Goal: Task Accomplishment & Management: Use online tool/utility

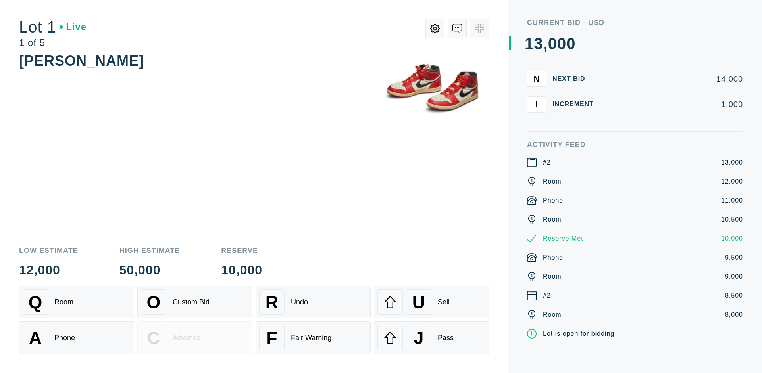
click at [77, 338] on div "A Phone" at bounding box center [77, 337] width 108 height 25
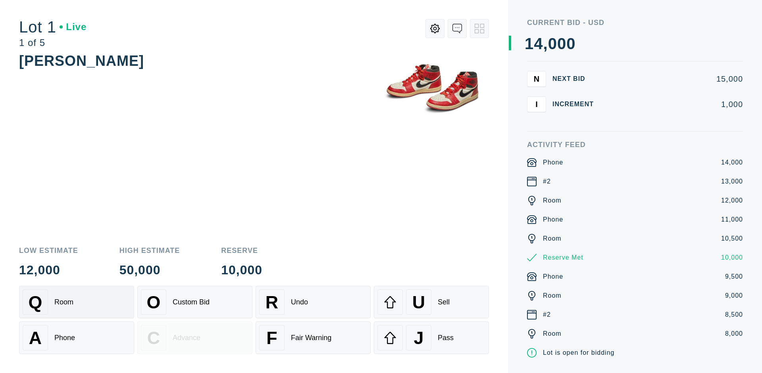
click at [77, 302] on div "Q Room" at bounding box center [77, 302] width 108 height 25
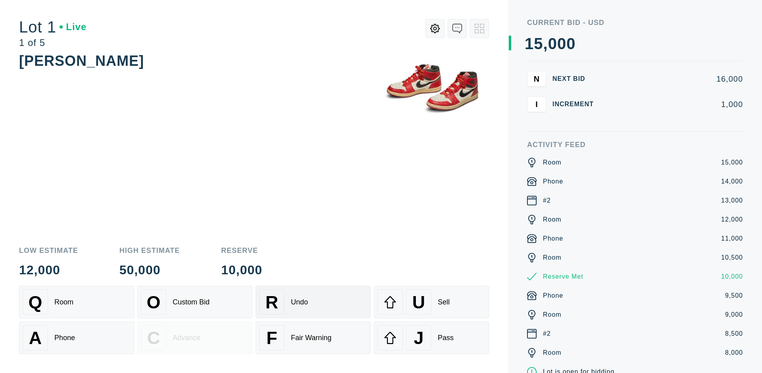
click at [313, 302] on div "R Undo" at bounding box center [313, 302] width 108 height 25
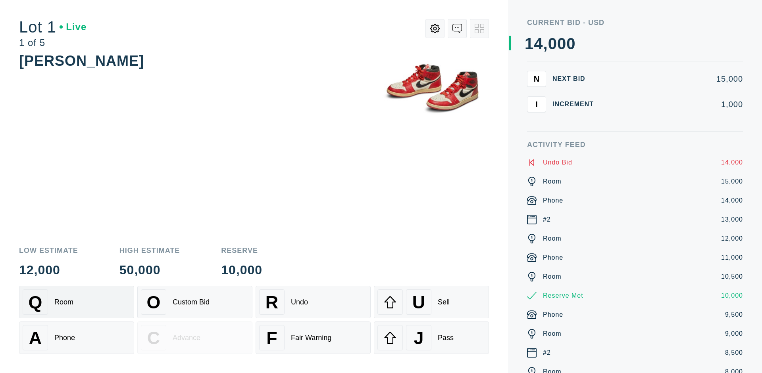
click at [77, 302] on div "Q Room" at bounding box center [77, 302] width 108 height 25
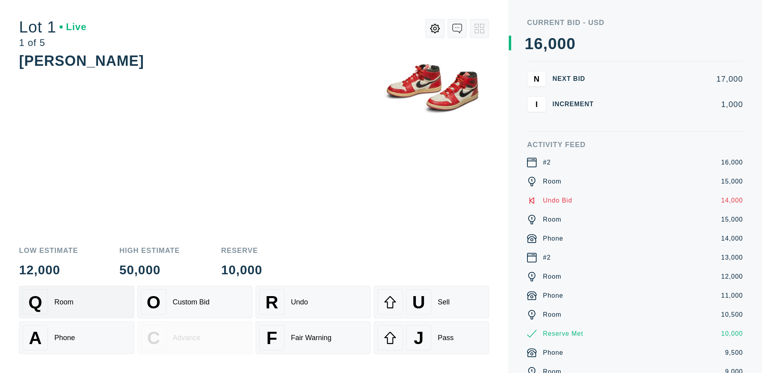
click at [77, 338] on div "A Phone" at bounding box center [77, 337] width 108 height 25
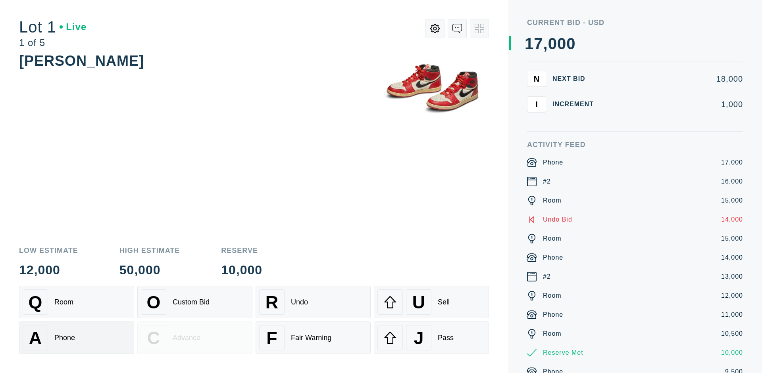
click at [77, 302] on div "Q Room" at bounding box center [77, 302] width 108 height 25
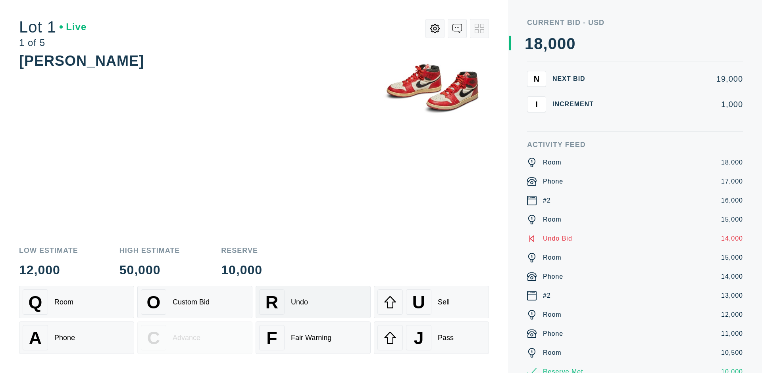
click at [313, 302] on div "R Undo" at bounding box center [313, 302] width 108 height 25
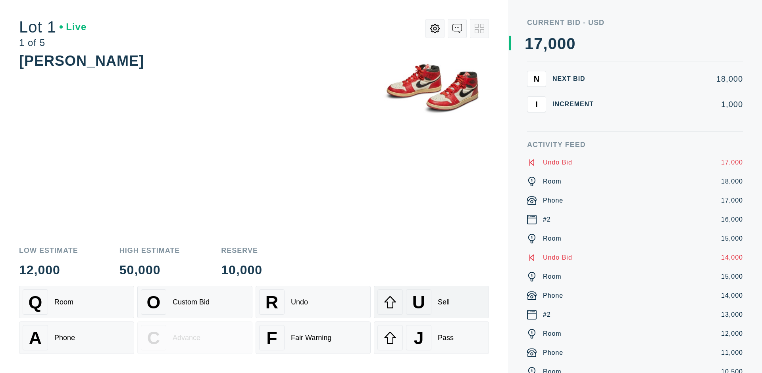
click at [431, 302] on div "U Sell" at bounding box center [431, 302] width 108 height 25
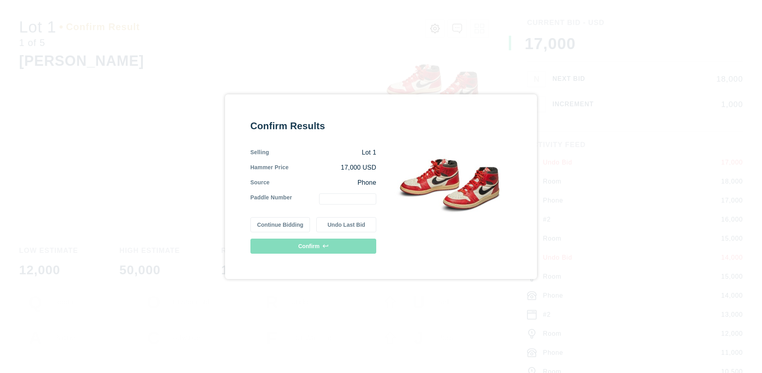
click at [281, 225] on button "Continue Bidding" at bounding box center [280, 224] width 60 height 15
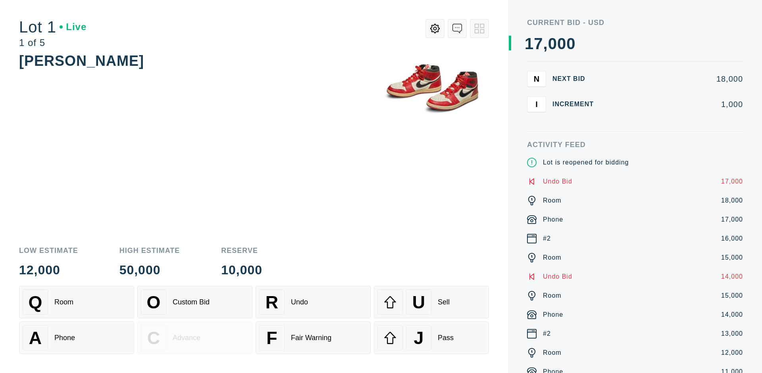
click at [431, 302] on div "U Sell" at bounding box center [431, 302] width 108 height 25
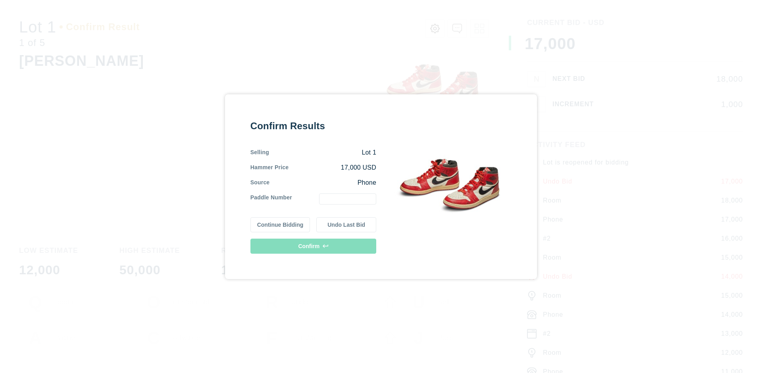
click at [346, 225] on button "Undo Last Bid" at bounding box center [346, 224] width 60 height 15
click at [281, 223] on button "Continue Bidding" at bounding box center [280, 224] width 60 height 15
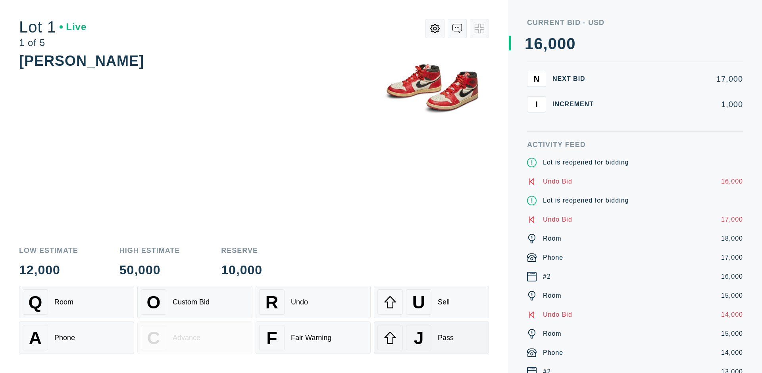
click at [431, 338] on div "J Pass" at bounding box center [431, 337] width 108 height 25
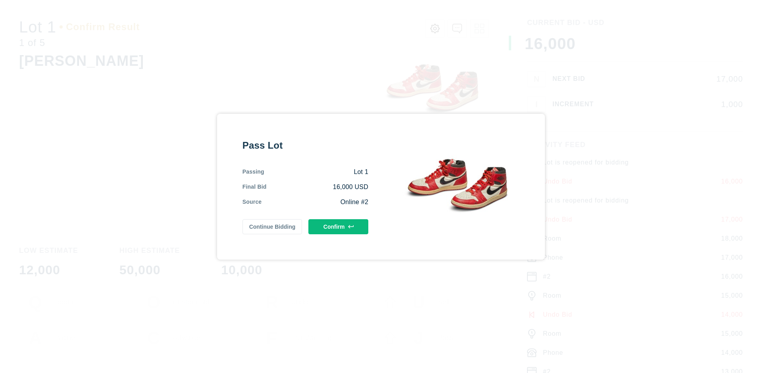
click at [339, 227] on button "Confirm" at bounding box center [338, 226] width 60 height 15
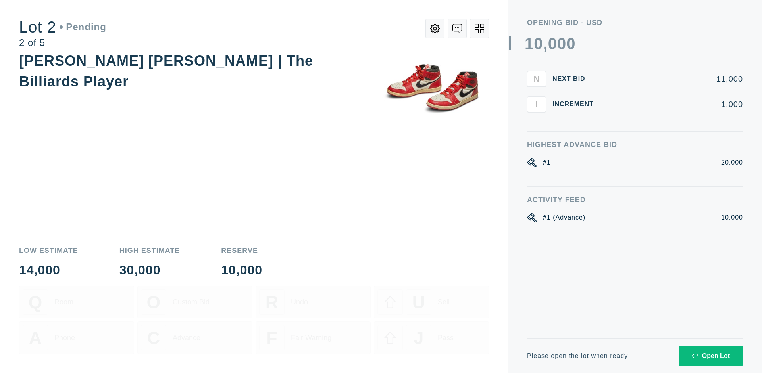
click at [710, 356] on div "Open Lot" at bounding box center [711, 356] width 38 height 7
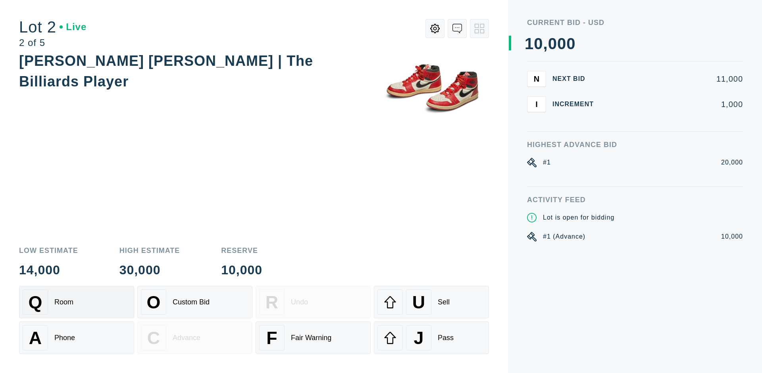
click at [77, 302] on div "Q Room" at bounding box center [77, 302] width 108 height 25
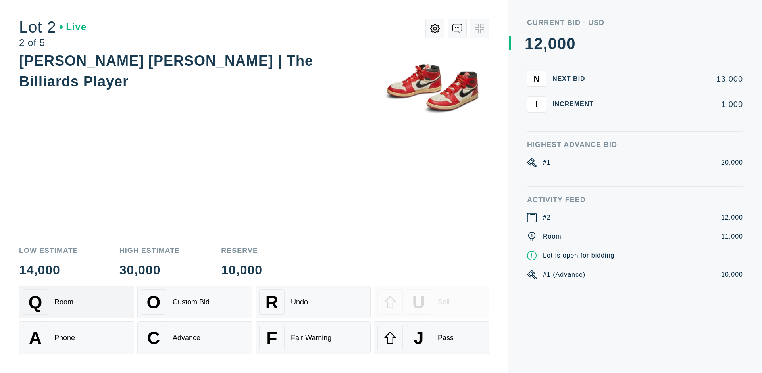
click at [195, 338] on div "Advance" at bounding box center [187, 338] width 28 height 8
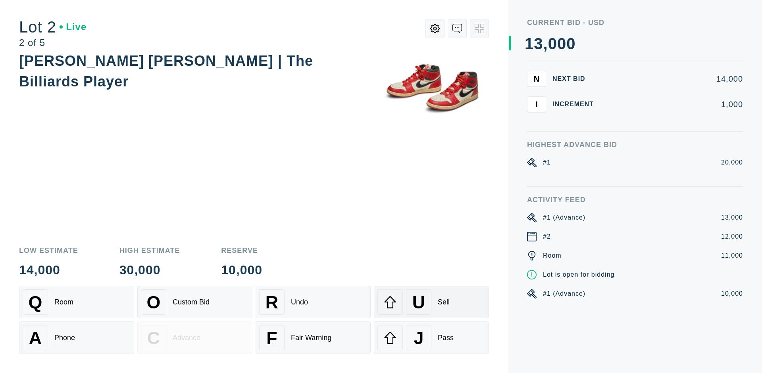
click at [431, 302] on div "U Sell" at bounding box center [431, 302] width 108 height 25
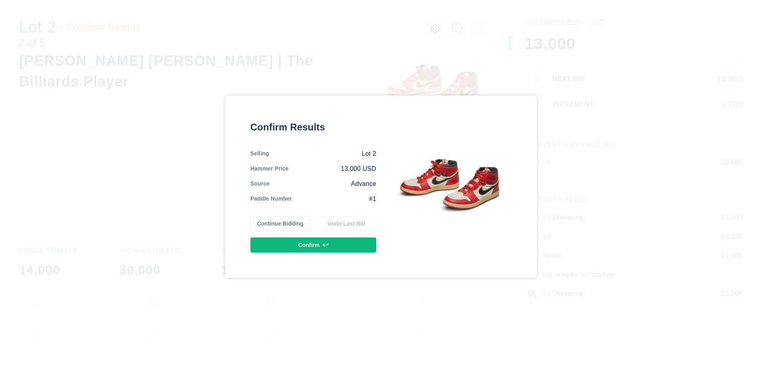
click at [314, 245] on button "Confirm" at bounding box center [313, 245] width 126 height 15
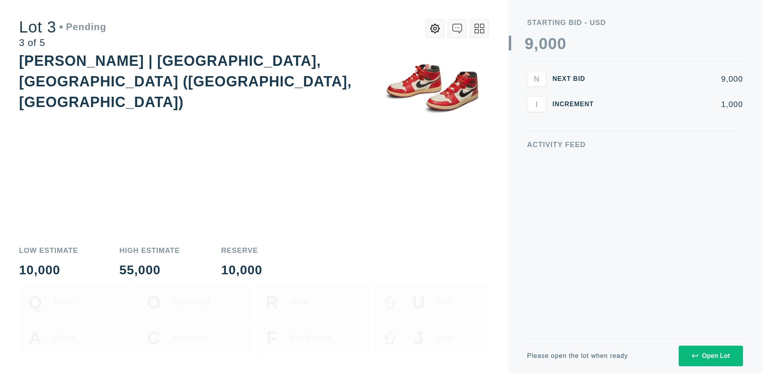
click at [710, 356] on div "Open Lot" at bounding box center [711, 356] width 38 height 7
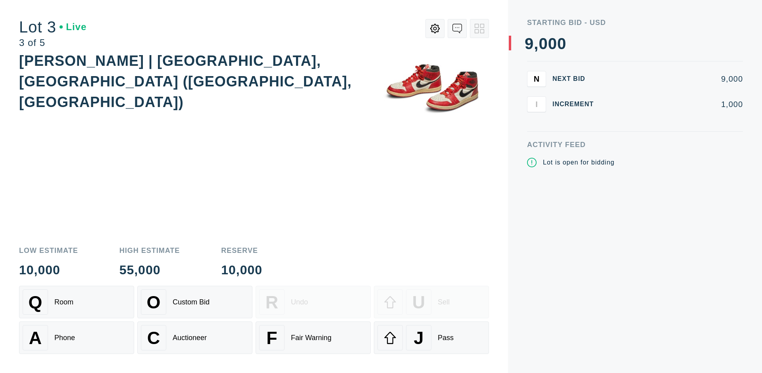
click at [431, 338] on div "J Pass" at bounding box center [431, 337] width 108 height 25
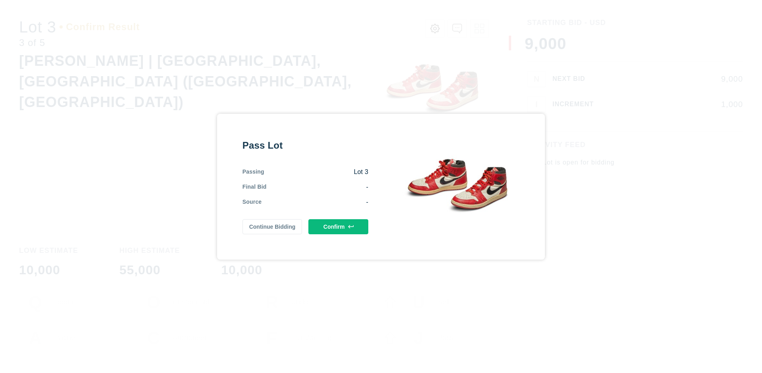
click at [339, 227] on button "Confirm" at bounding box center [338, 226] width 60 height 15
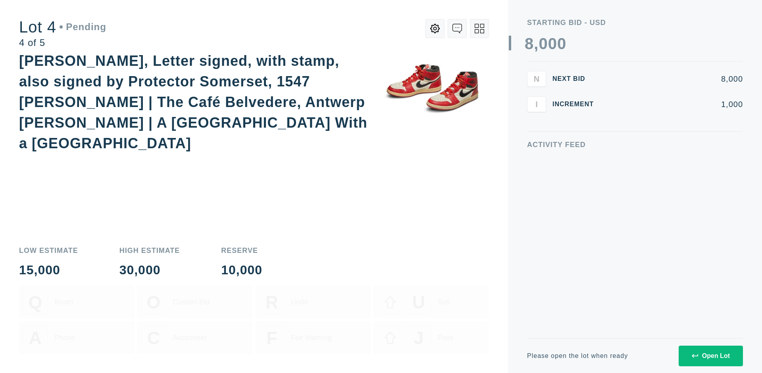
click at [710, 356] on div "Open Lot" at bounding box center [711, 356] width 38 height 7
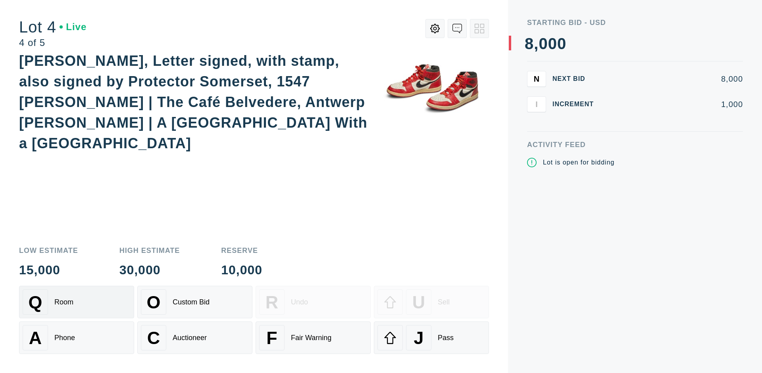
click at [77, 302] on div "Q Room" at bounding box center [77, 302] width 108 height 25
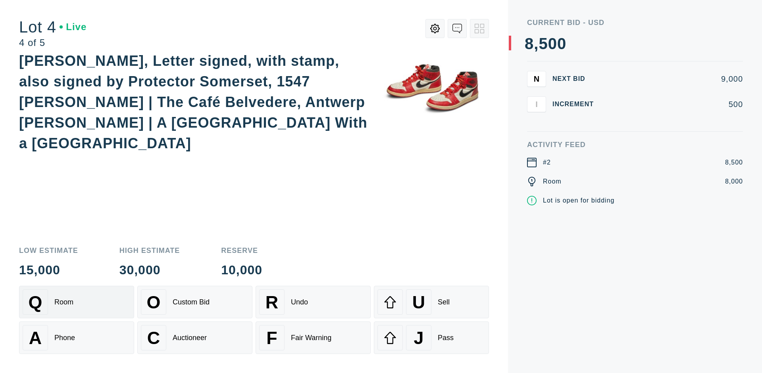
click at [195, 338] on div "Auctioneer" at bounding box center [190, 338] width 34 height 8
click at [431, 338] on div "J Pass" at bounding box center [431, 337] width 108 height 25
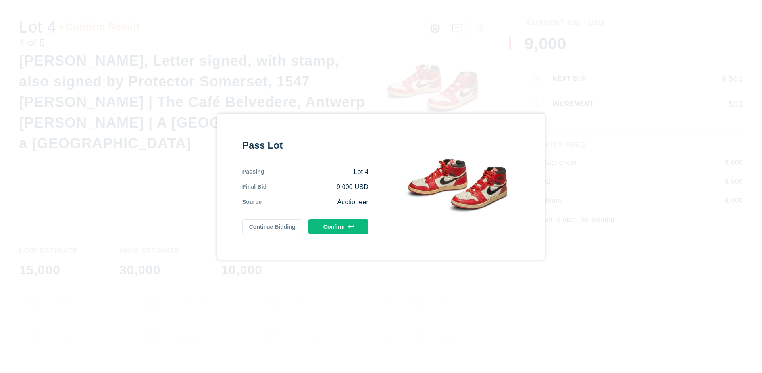
click at [339, 227] on button "Confirm" at bounding box center [338, 226] width 60 height 15
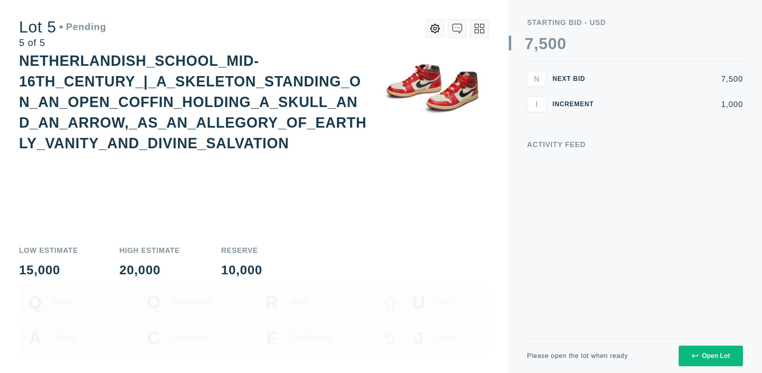
click at [710, 356] on div "Open Lot" at bounding box center [711, 356] width 38 height 7
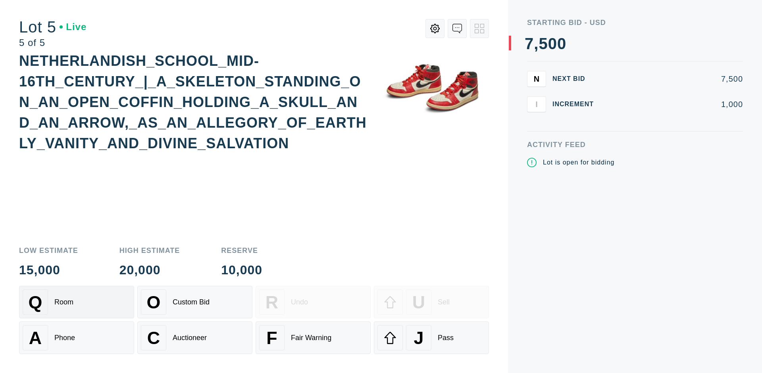
click at [77, 302] on div "Q Room" at bounding box center [77, 302] width 108 height 25
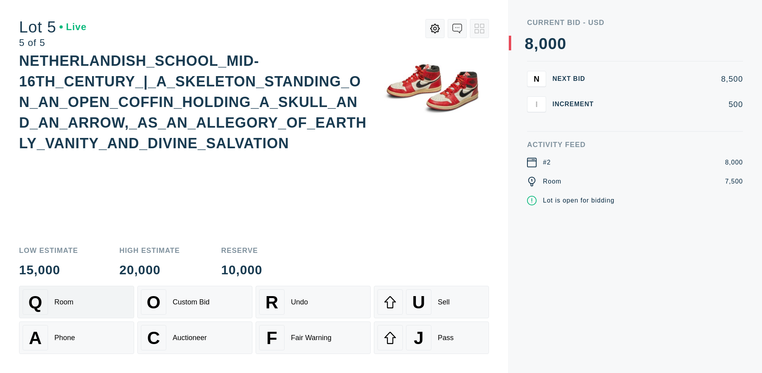
click at [77, 302] on div "Q Room" at bounding box center [77, 302] width 108 height 25
click at [431, 302] on div "U Sell" at bounding box center [431, 302] width 108 height 25
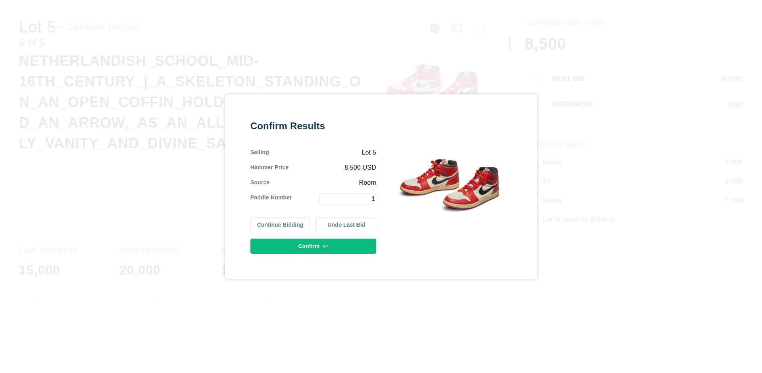
type input "1"
click at [314, 246] on button "Confirm" at bounding box center [313, 246] width 126 height 15
